Goal: Task Accomplishment & Management: Use online tool/utility

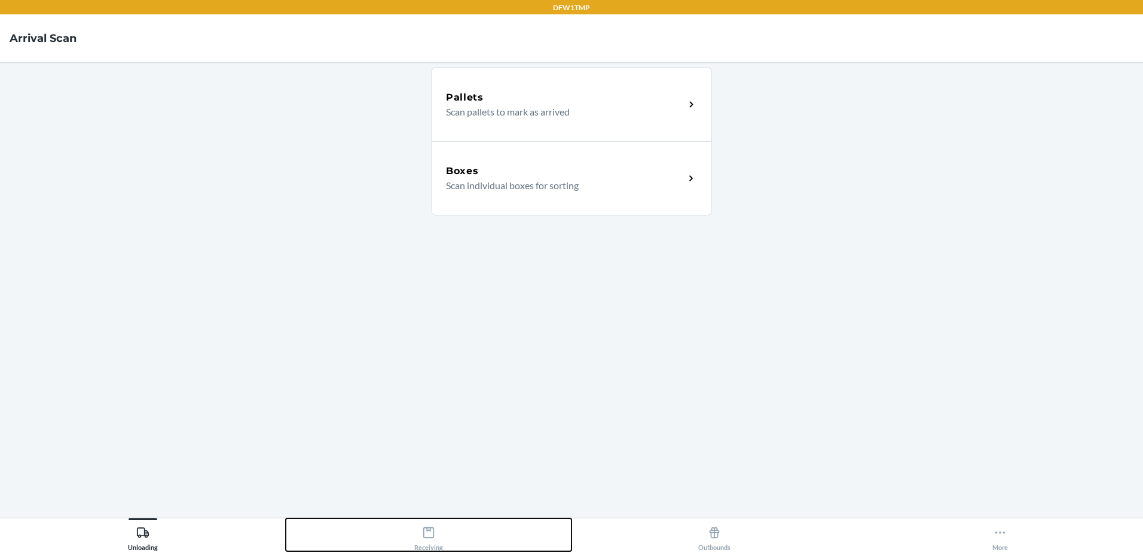
click at [419, 546] on div "Receiving" at bounding box center [428, 536] width 29 height 30
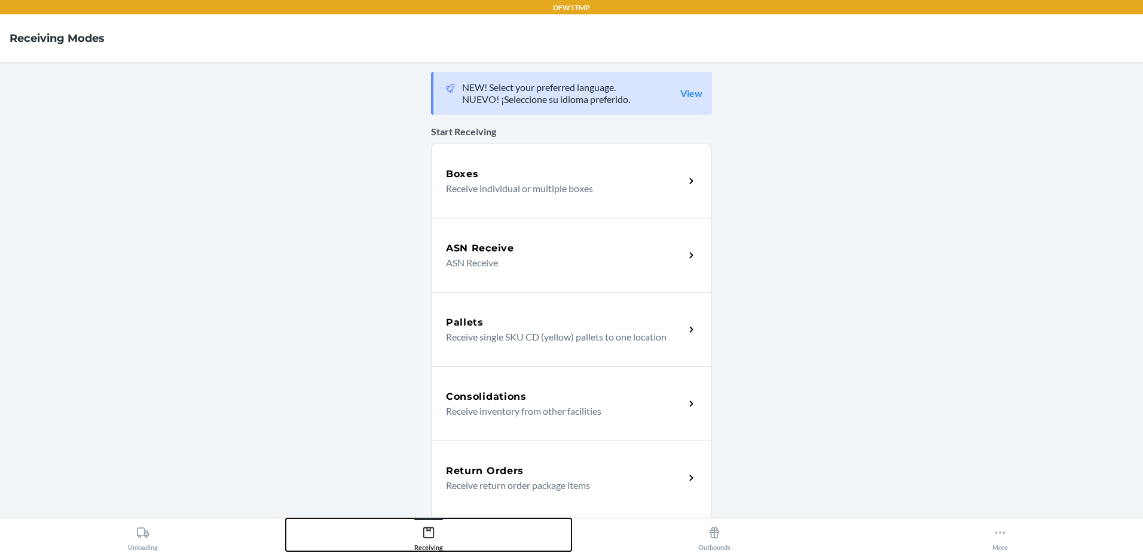
scroll to position [281, 0]
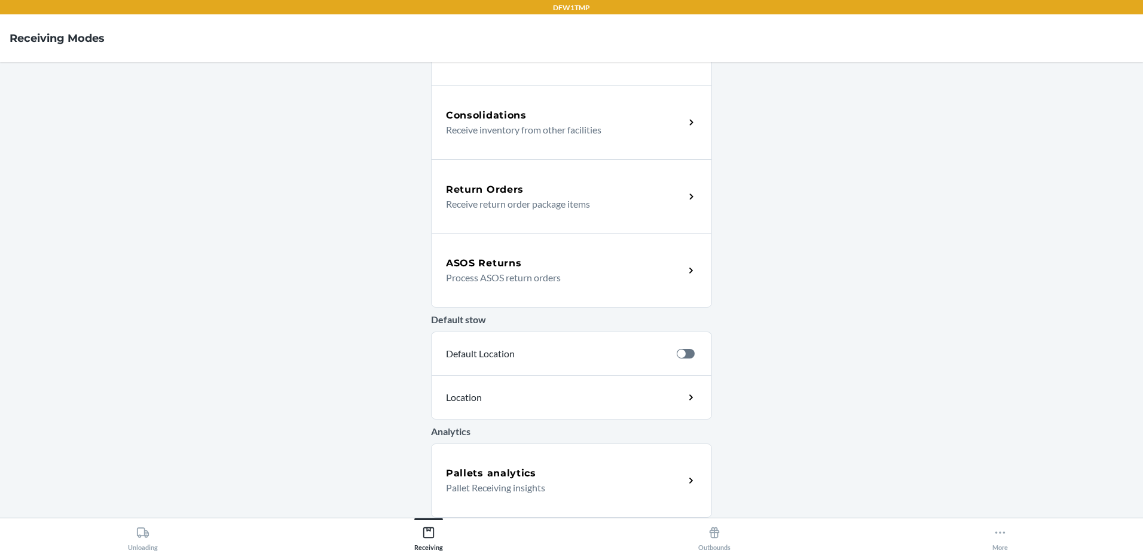
click at [516, 274] on p "Process ASOS return orders" at bounding box center [560, 277] width 229 height 14
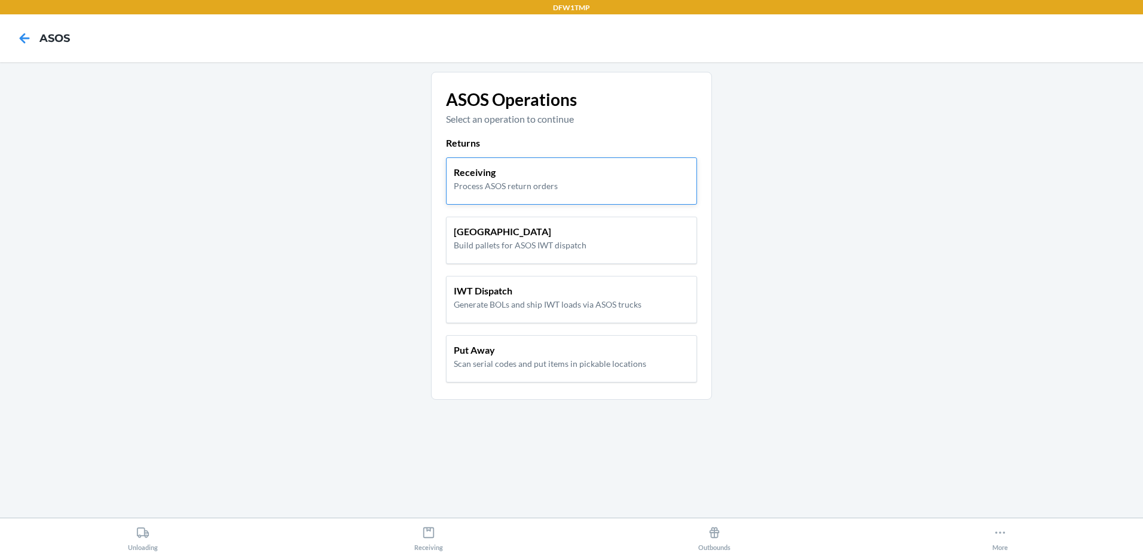
click at [585, 181] on div "Receiving Process ASOS return orders" at bounding box center [572, 178] width 236 height 27
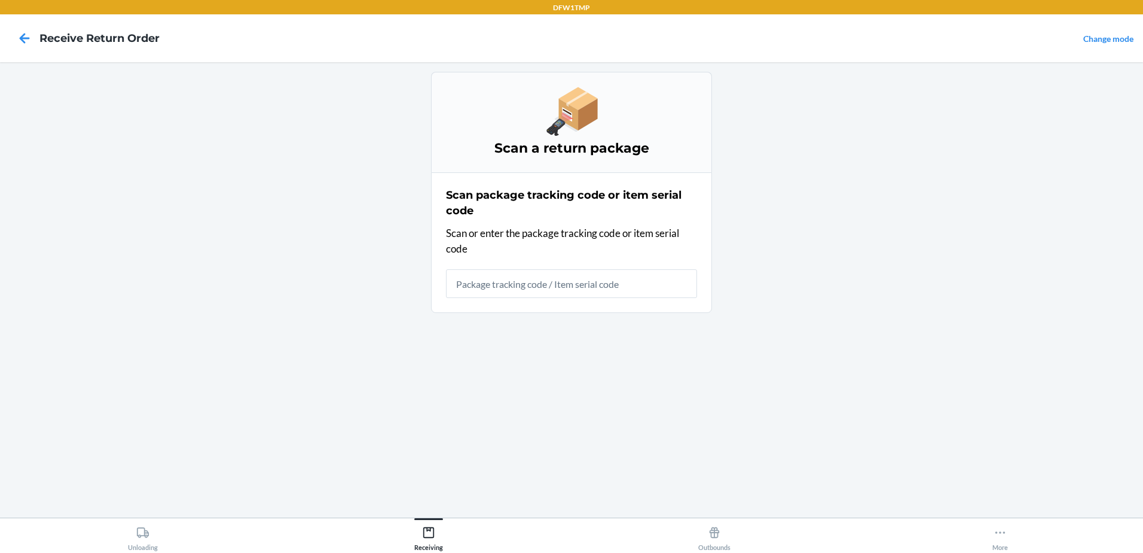
click at [595, 277] on input "text" at bounding box center [571, 283] width 251 height 29
click at [319, 307] on main "Scan a return package Scan package tracking code or item serial code Scan or en…" at bounding box center [571, 289] width 1143 height 455
click at [577, 291] on input "text" at bounding box center [571, 283] width 251 height 29
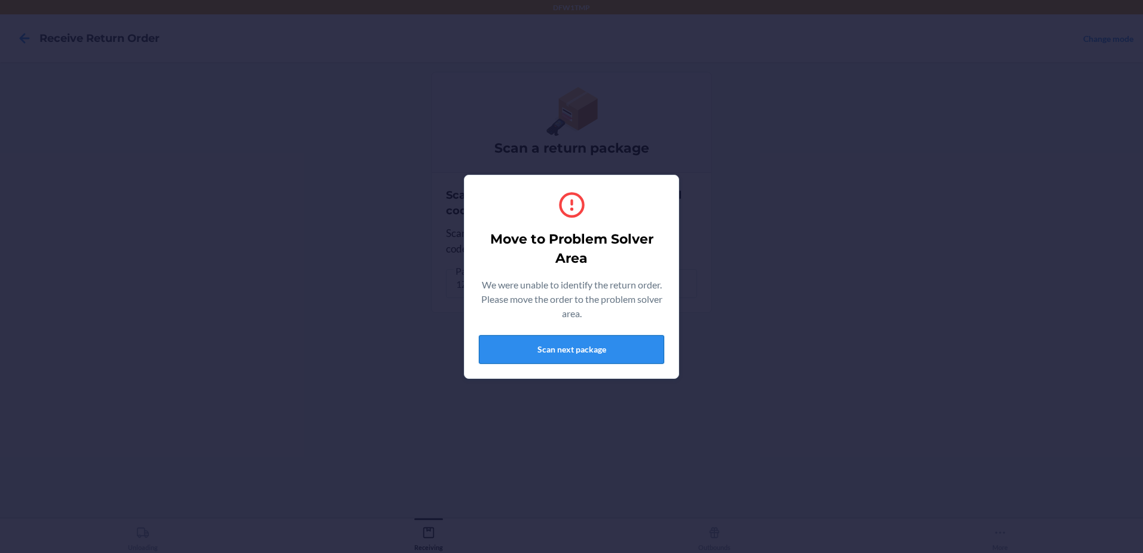
click at [609, 355] on button "Scan next package" at bounding box center [571, 349] width 185 height 29
click at [581, 349] on button "Scan next package" at bounding box center [571, 349] width 185 height 29
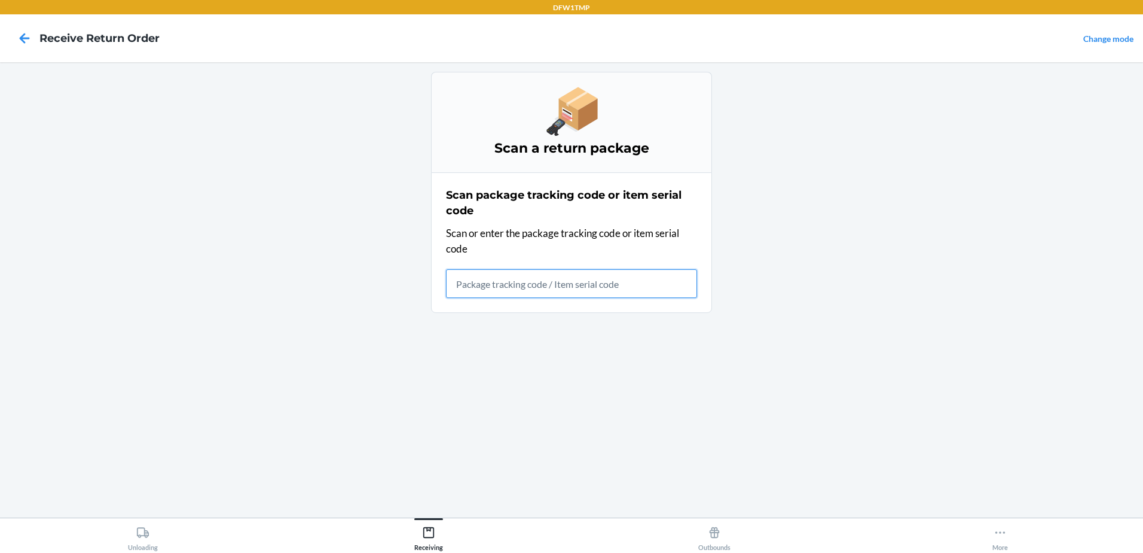
drag, startPoint x: 621, startPoint y: 288, endPoint x: 616, endPoint y: 280, distance: 9.0
click at [621, 287] on input "text" at bounding box center [571, 283] width 251 height 29
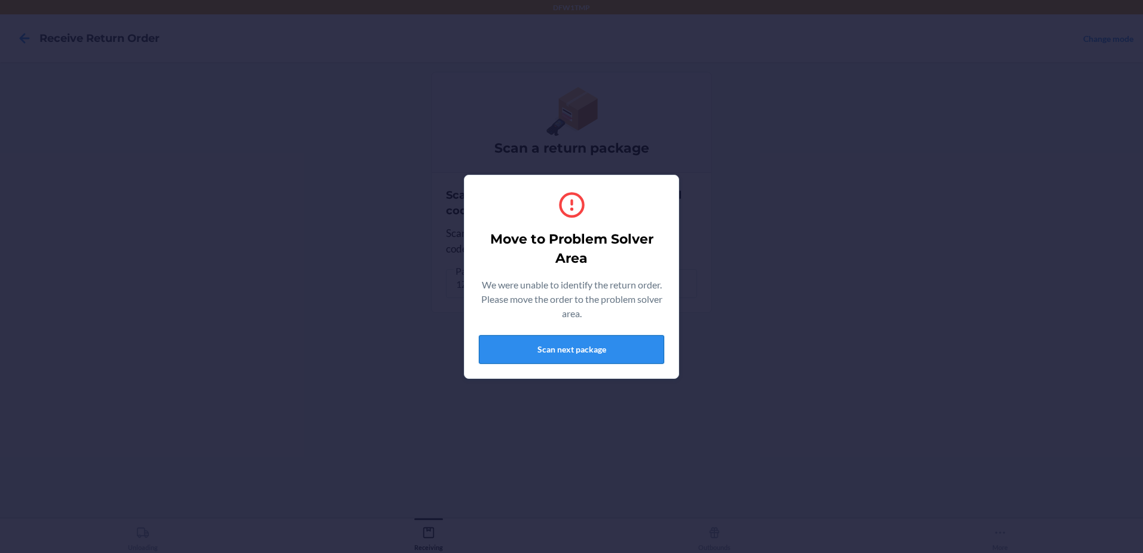
click at [582, 360] on button "Scan next package" at bounding box center [571, 349] width 185 height 29
